Goal: Check status: Check status

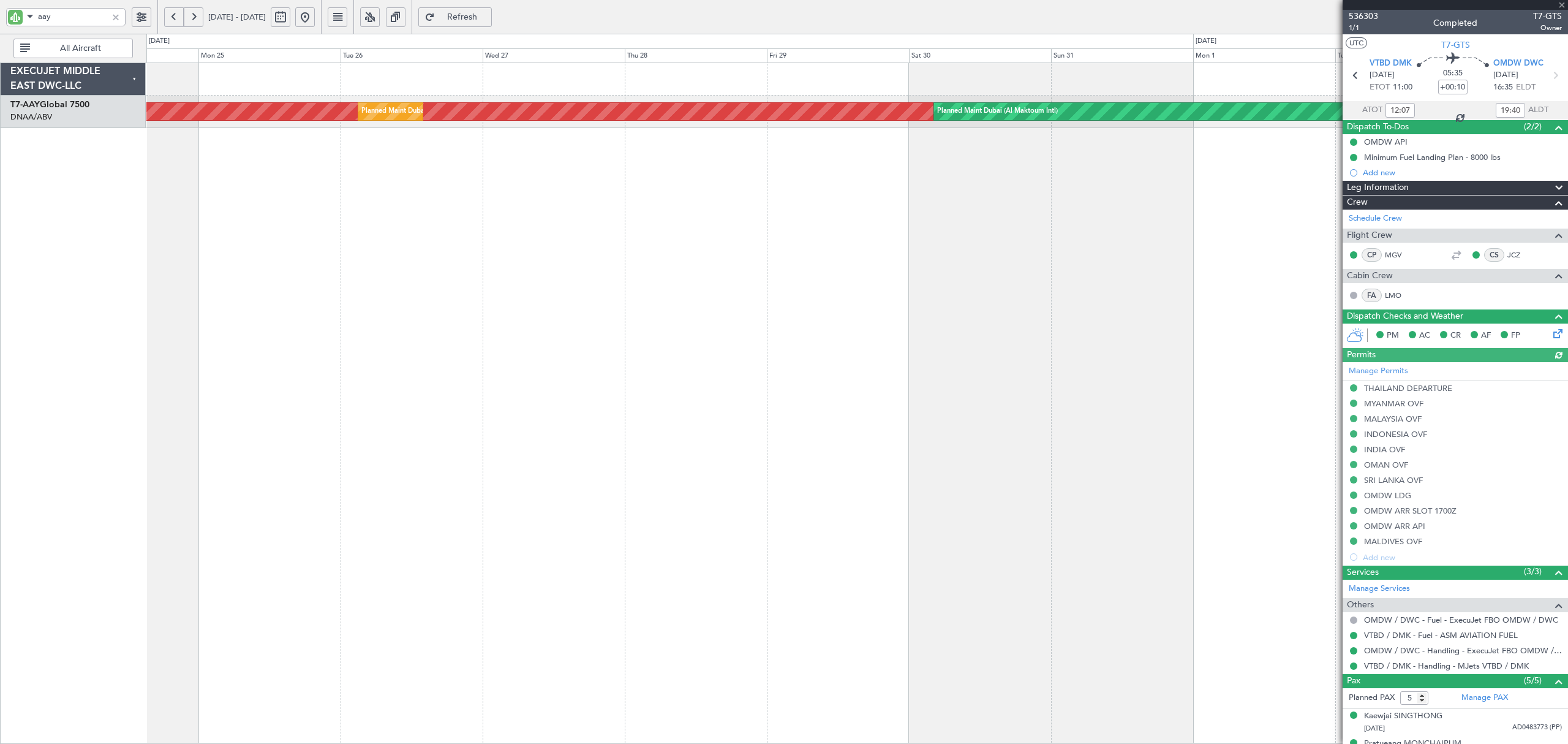
click at [114, 16] on div at bounding box center [116, 17] width 14 height 14
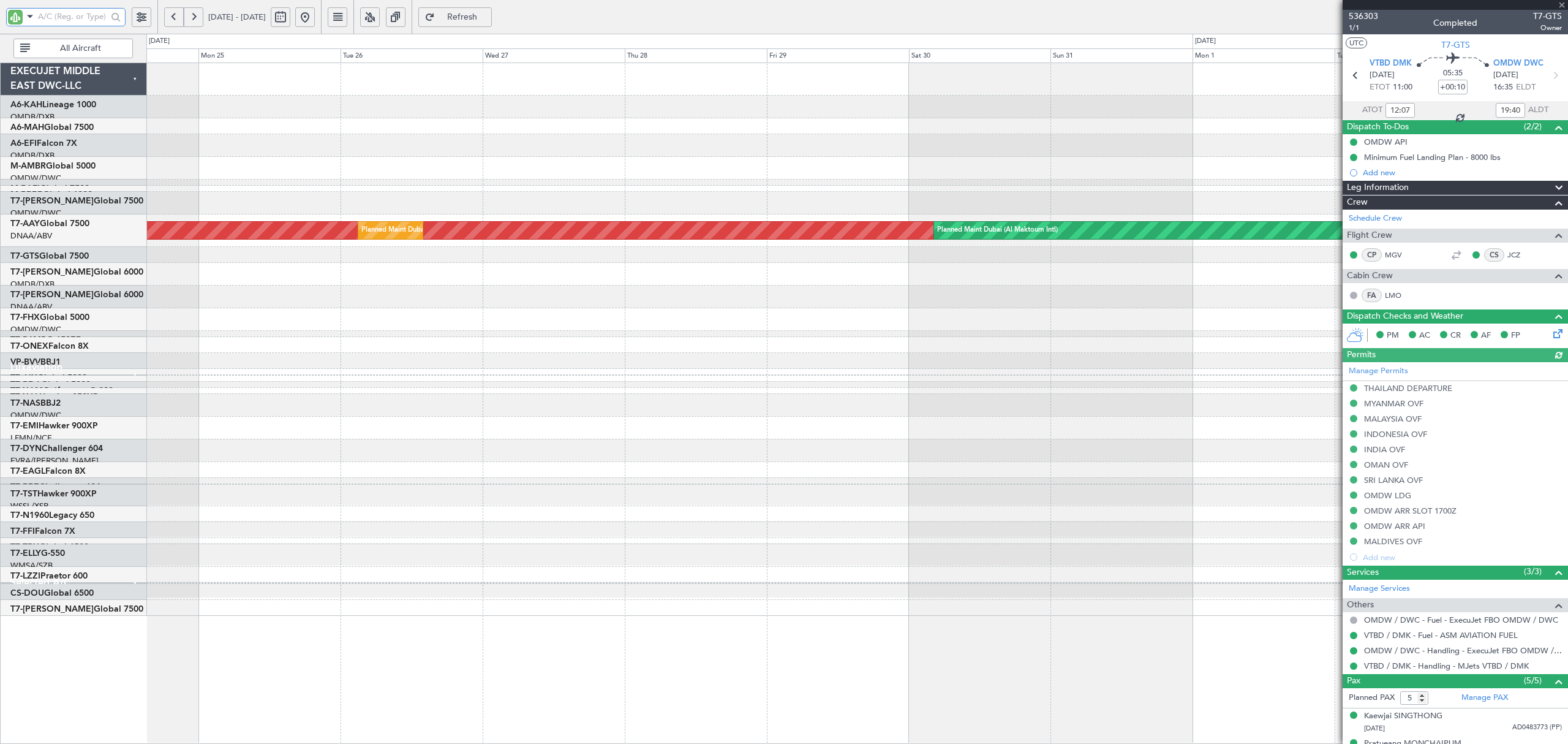
click at [209, 133] on div "Unplanned Maint [GEOGRAPHIC_DATA] (Al Maktoum Intl) Planned Maint [GEOGRAPHIC_D…" at bounding box center [856, 339] width 1420 height 550
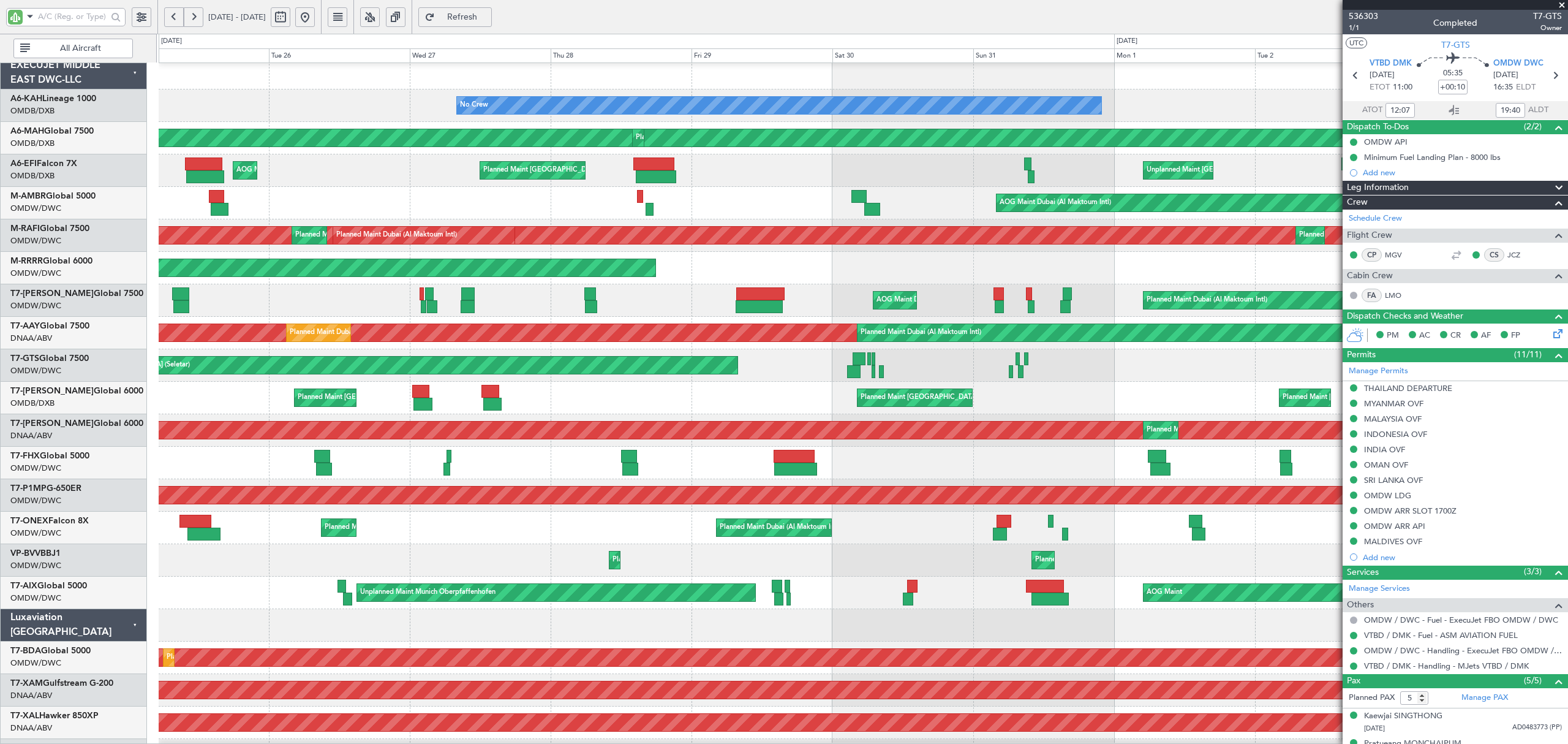
click at [315, 25] on button at bounding box center [305, 17] width 19 height 19
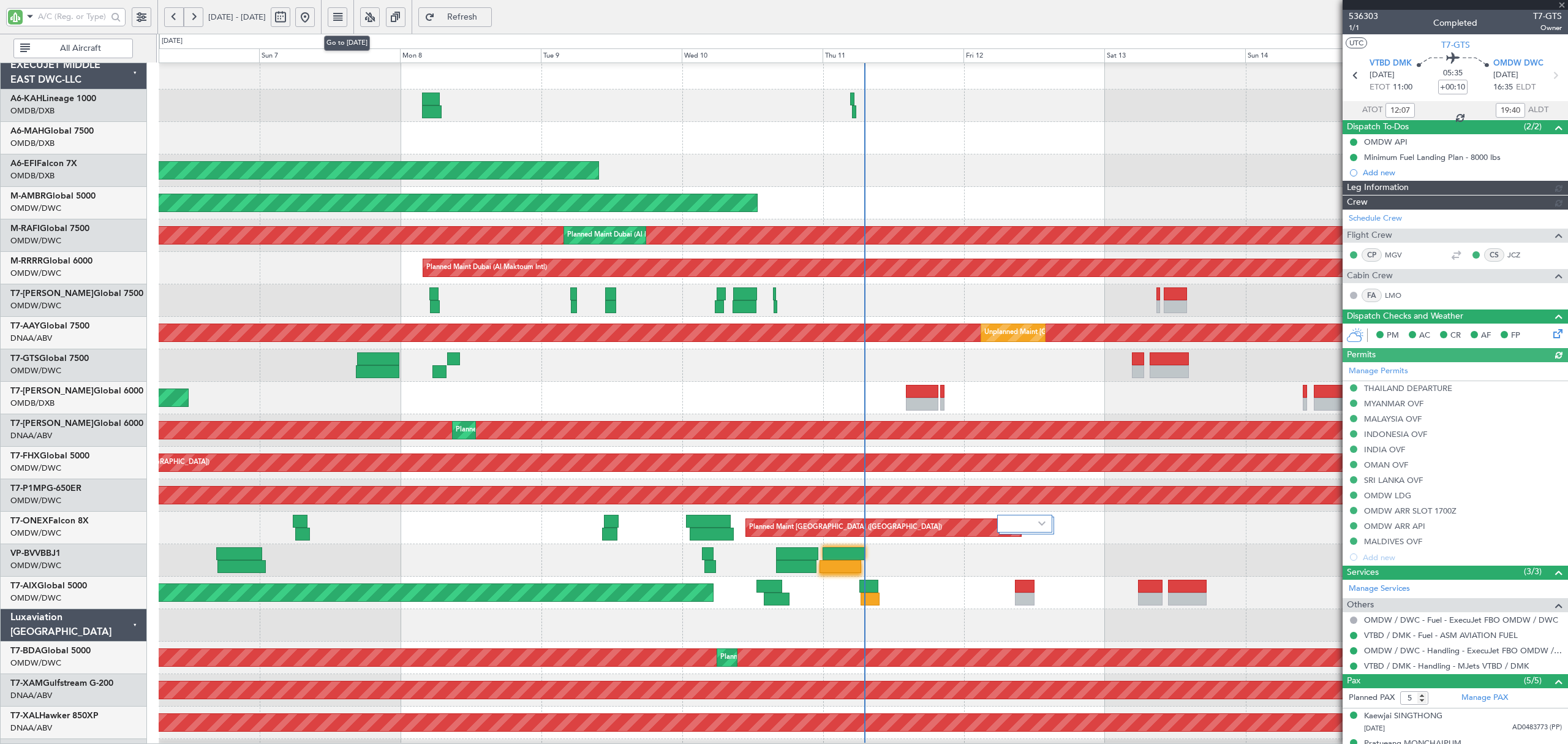
type input "[PERSON_NAME] (ANI)"
type input "7201"
type input "[PERSON_NAME] (ANI)"
type input "7201"
type input "[PERSON_NAME] (ANI)"
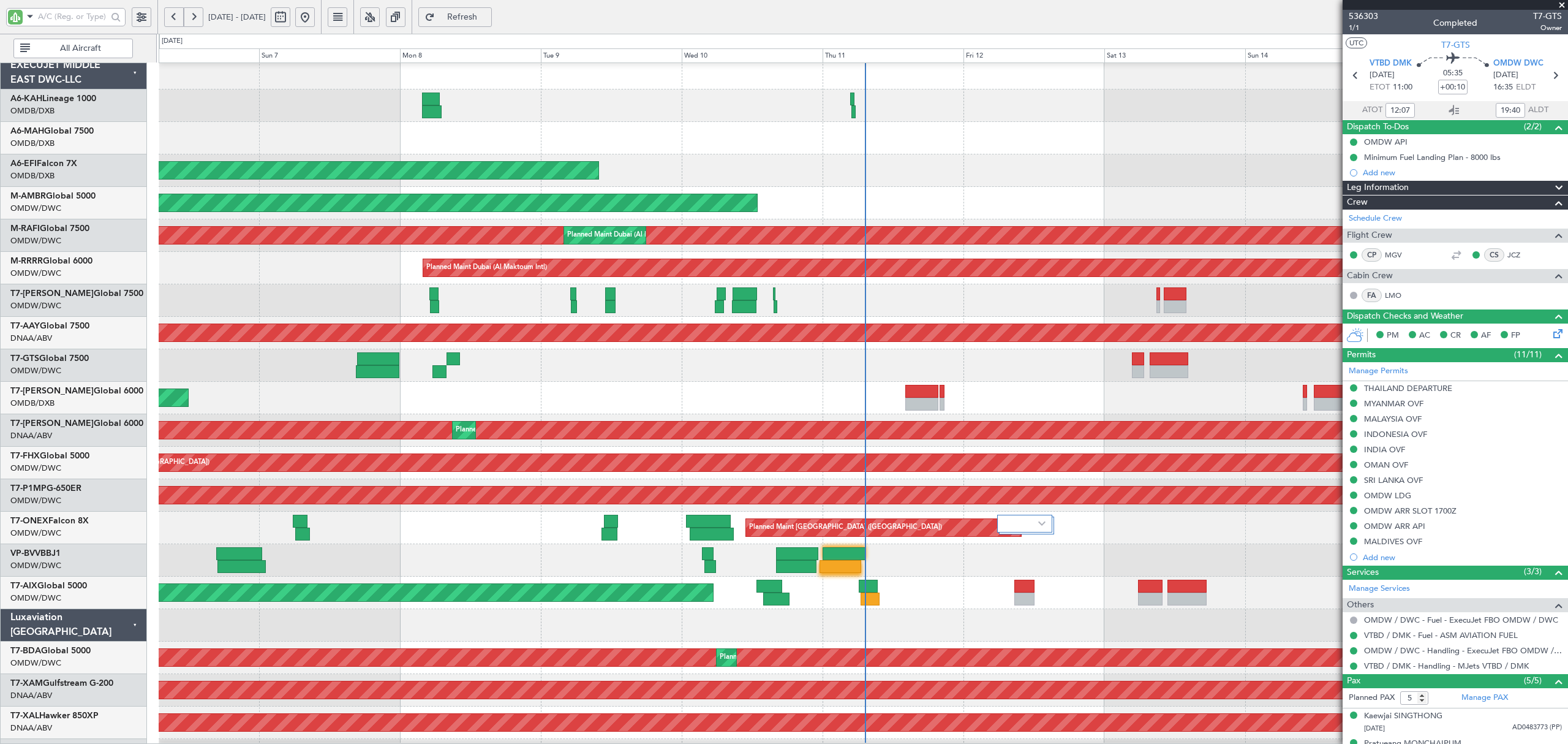
type input "7201"
